Goal: Find specific page/section: Find specific page/section

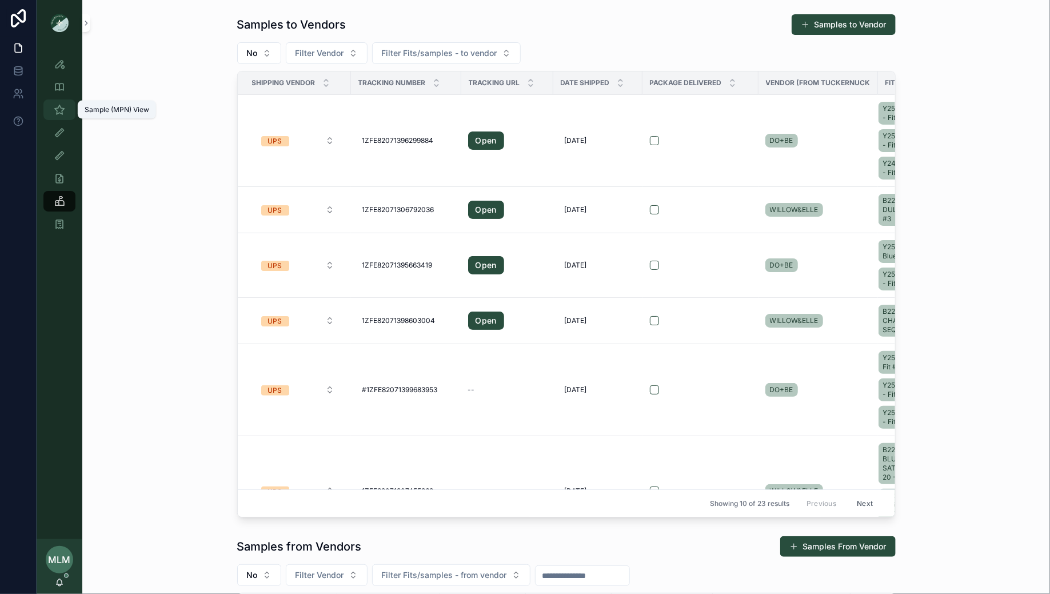
click at [66, 110] on div "Sample (MPN) View" at bounding box center [59, 110] width 18 height 18
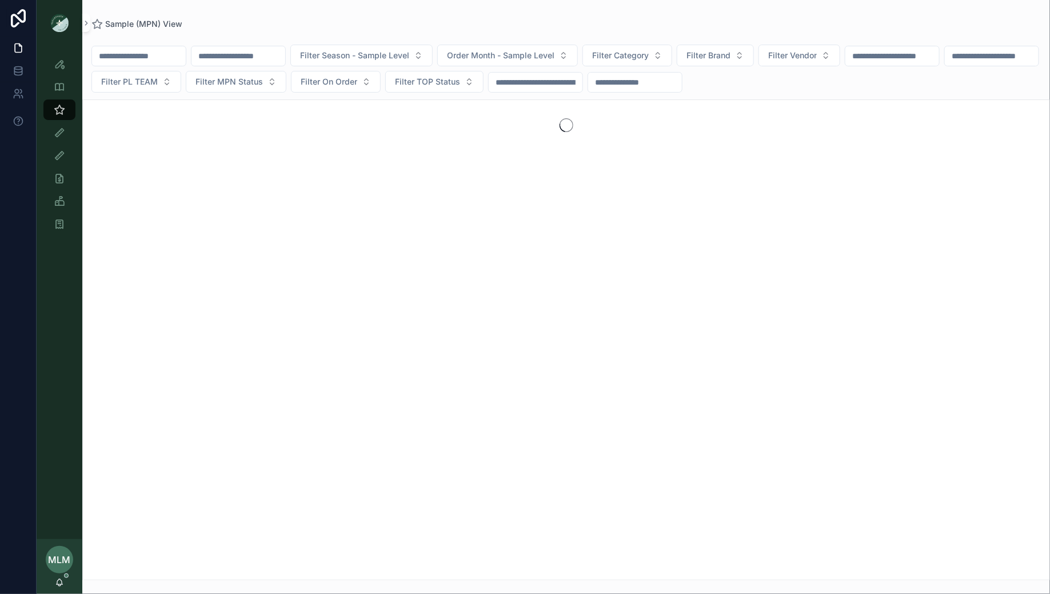
click at [275, 50] on input "scrollable content" at bounding box center [238, 56] width 94 height 16
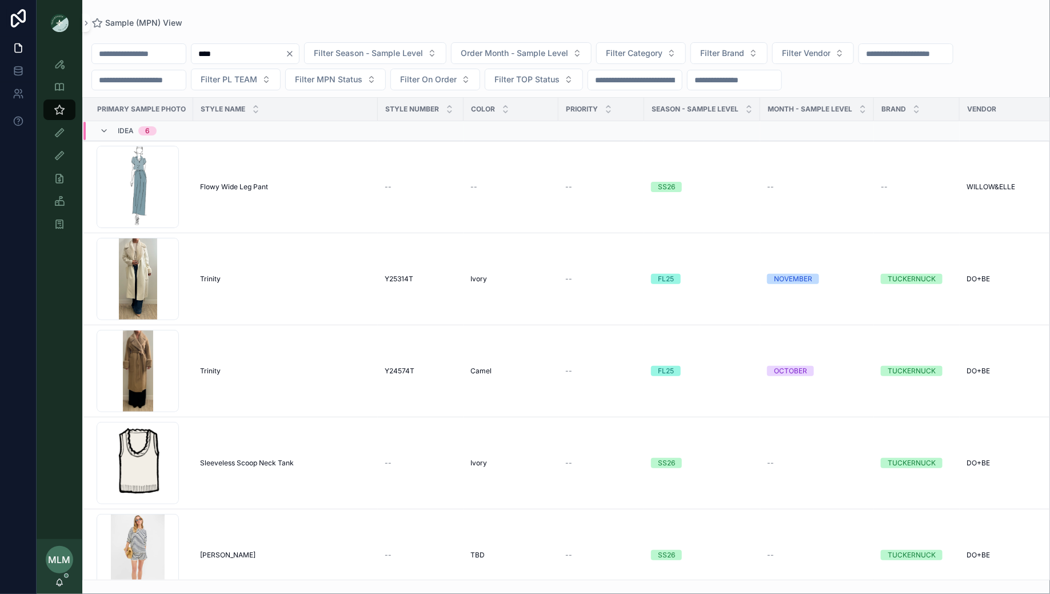
type input "*****"
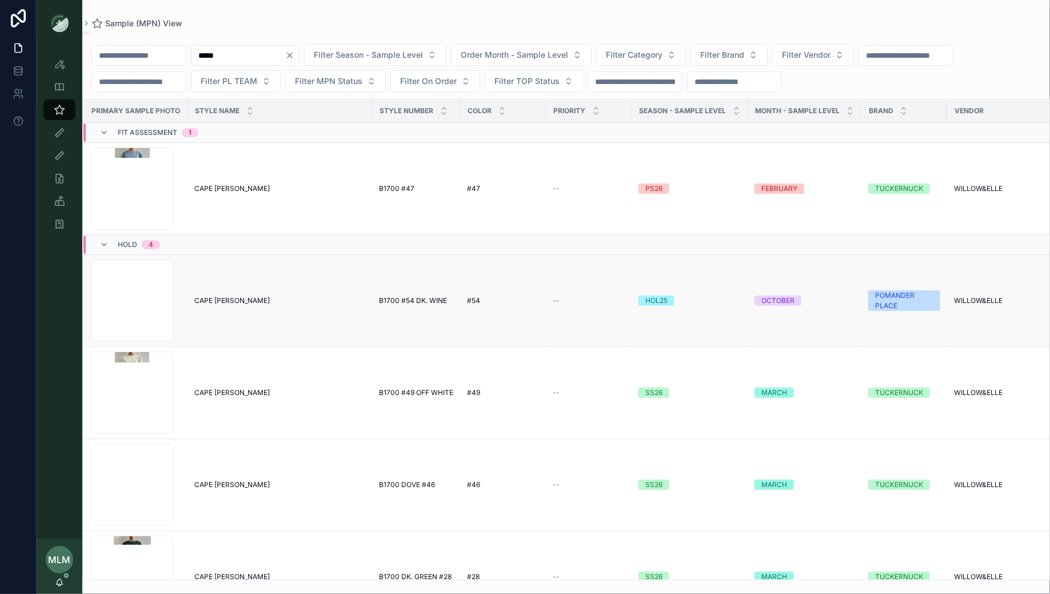
scroll to position [0, 4]
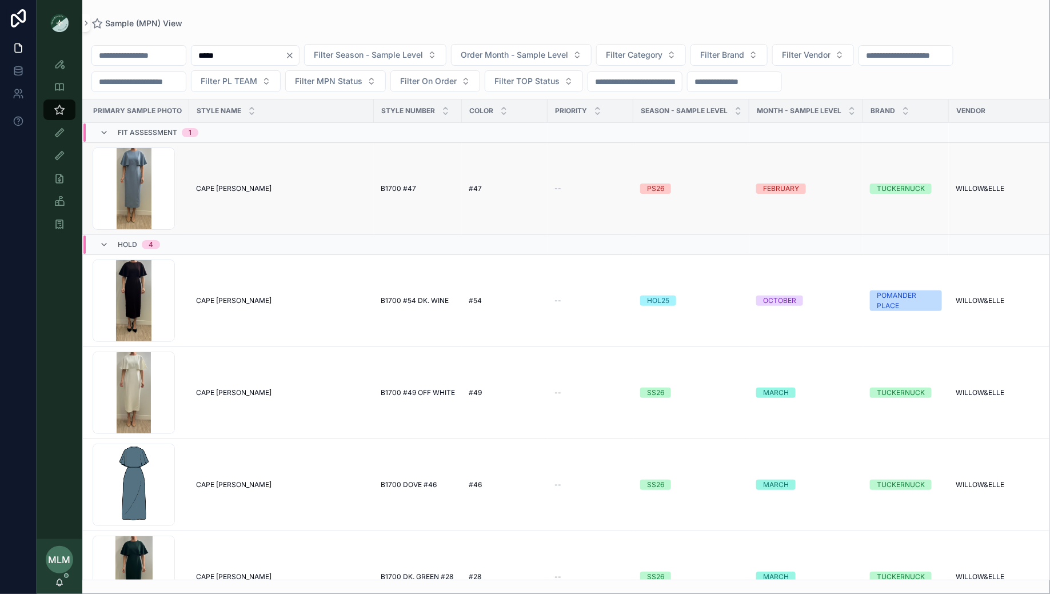
click at [215, 184] on span "CAPE [PERSON_NAME]" at bounding box center [233, 188] width 75 height 9
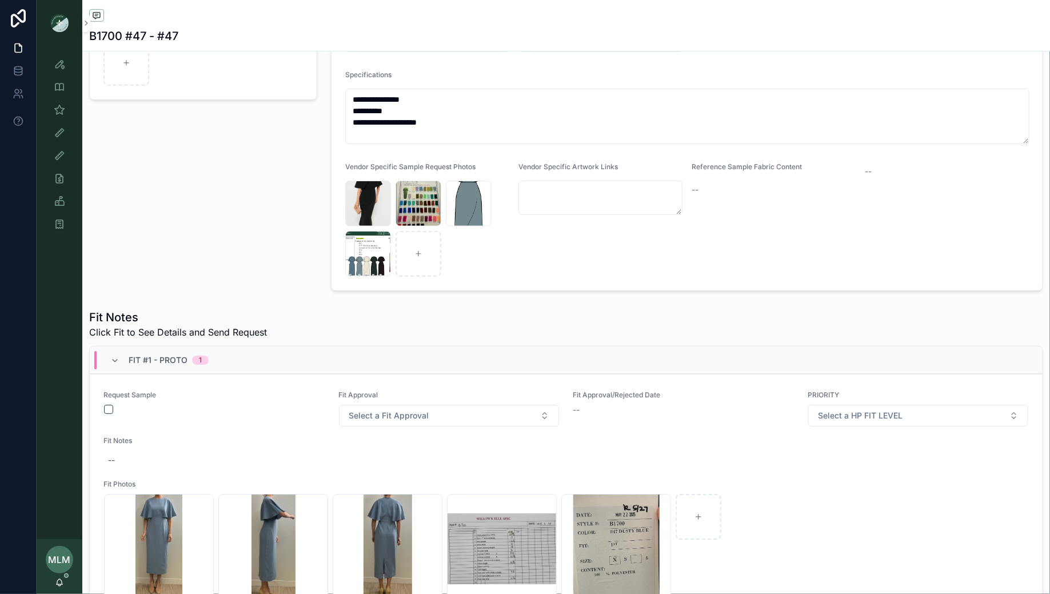
scroll to position [11, 0]
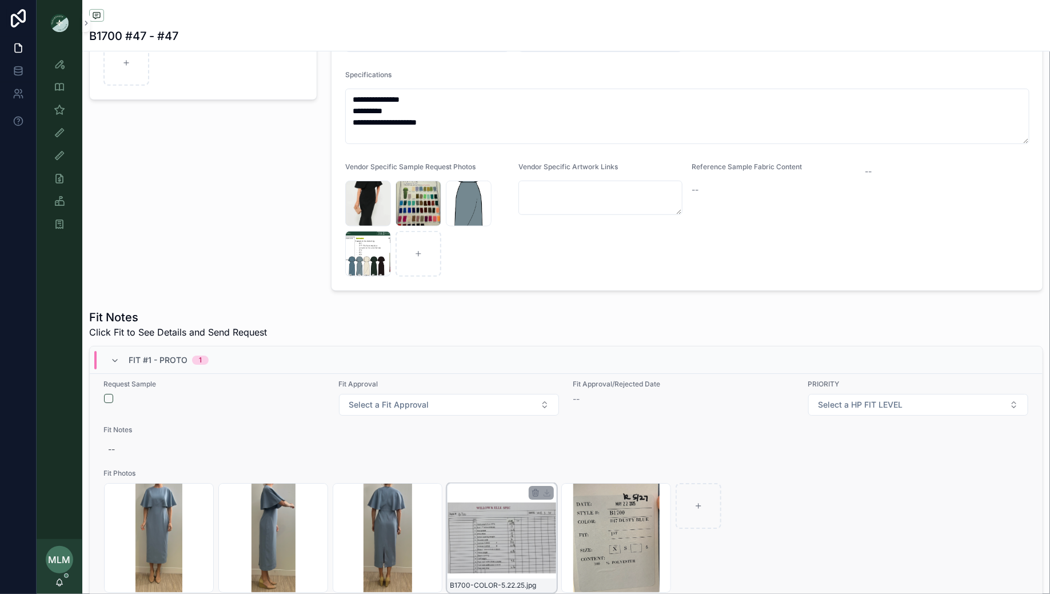
click at [485, 522] on div "B1700-COLOR-5.22.25 .jpg" at bounding box center [502, 538] width 110 height 110
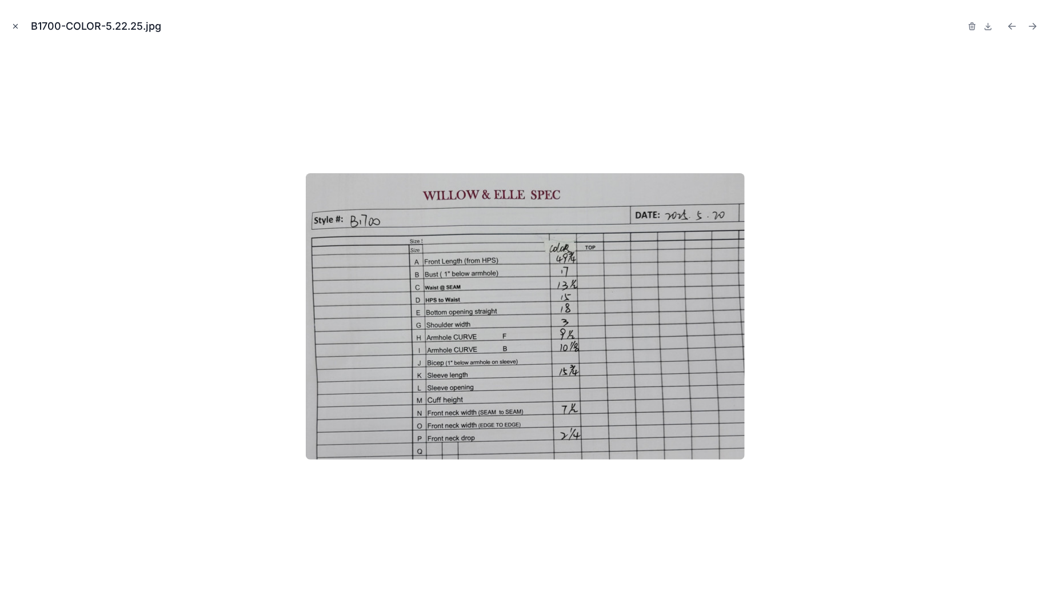
click at [16, 24] on icon "Close modal" at bounding box center [15, 26] width 8 height 8
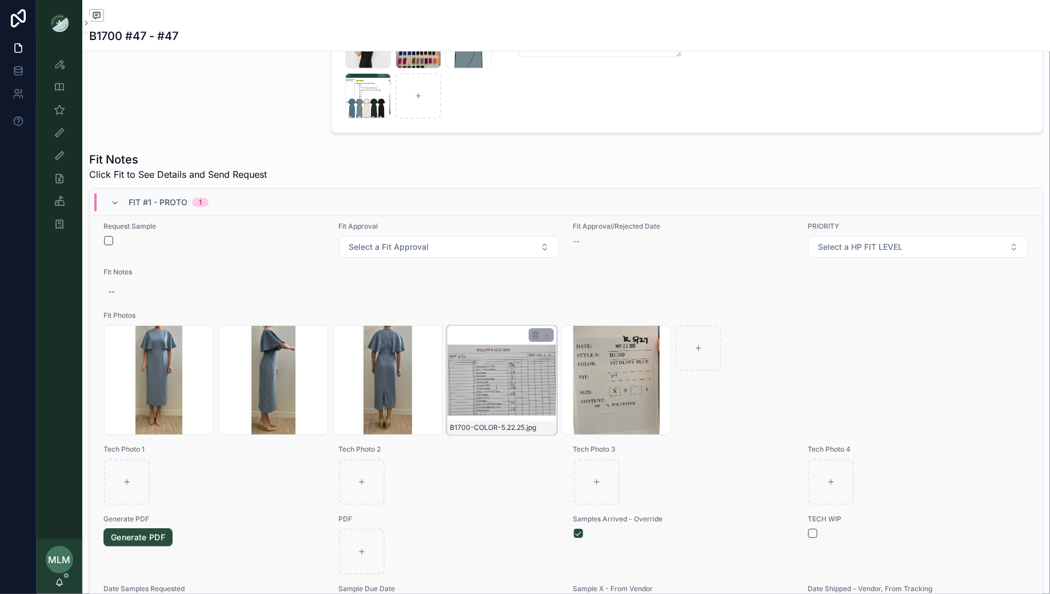
scroll to position [10, 0]
click at [480, 371] on div "B1700-COLOR-5.22.25 .jpg" at bounding box center [502, 381] width 110 height 110
